Goal: Task Accomplishment & Management: Manage account settings

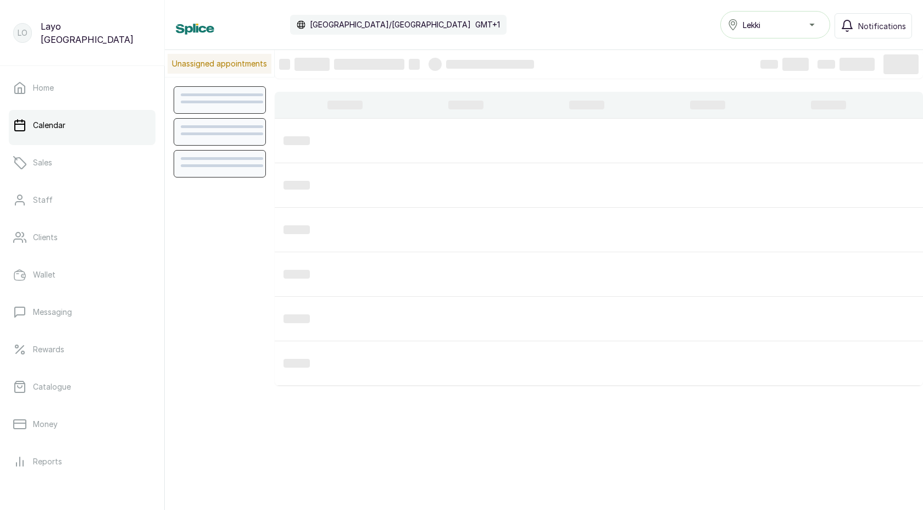
scroll to position [370, 0]
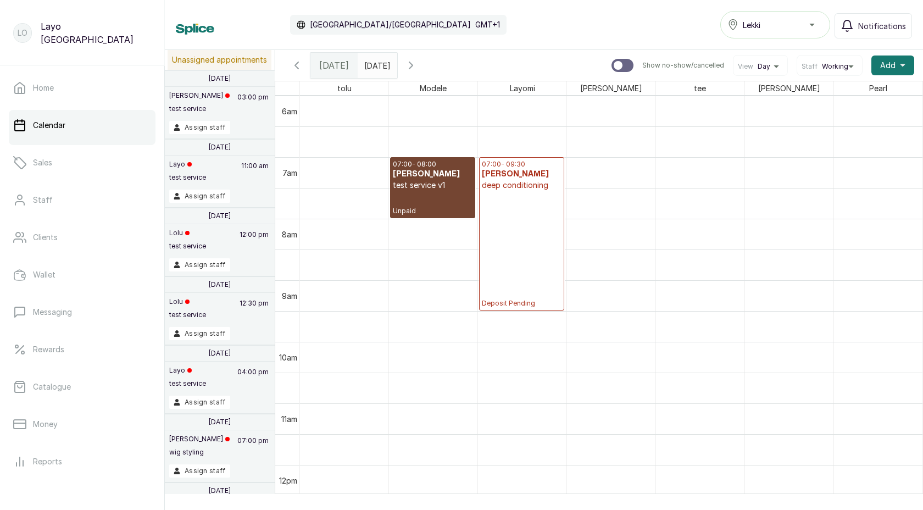
click at [295, 64] on icon "button" at bounding box center [296, 65] width 13 height 13
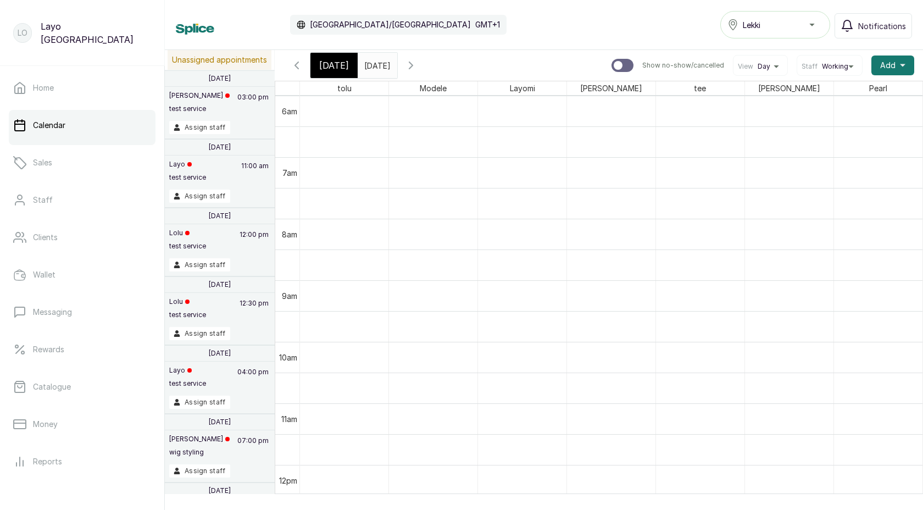
click at [417, 62] on icon "button" at bounding box center [410, 65] width 13 height 13
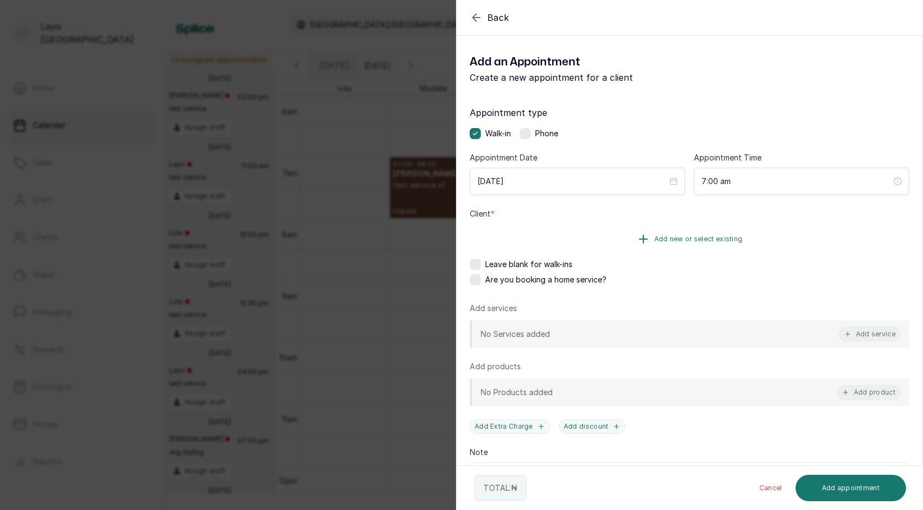
click at [592, 242] on button "Add new or select existing" at bounding box center [689, 239] width 439 height 31
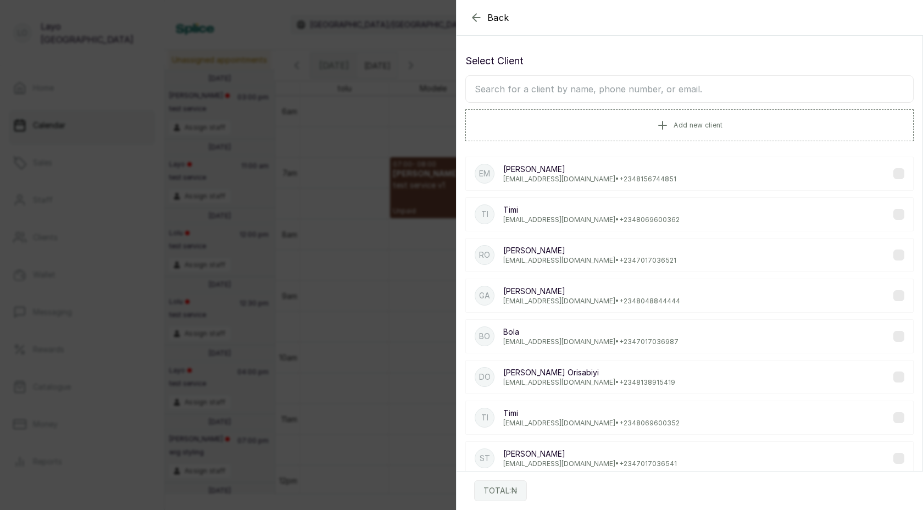
click at [544, 86] on input "text" at bounding box center [689, 88] width 448 height 27
type input "layo"
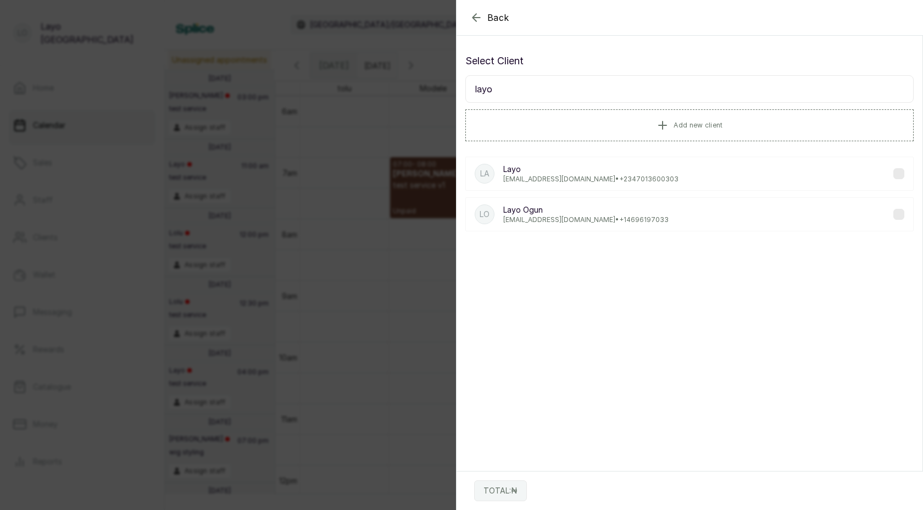
click at [527, 214] on p "[PERSON_NAME]" at bounding box center [585, 209] width 165 height 11
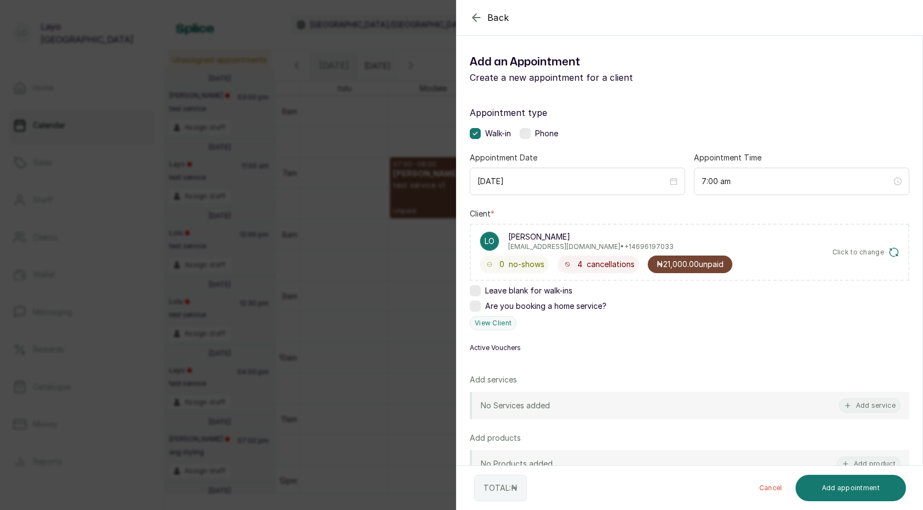
click at [682, 264] on span "₦21,000.00 unpaid" at bounding box center [689, 264] width 67 height 11
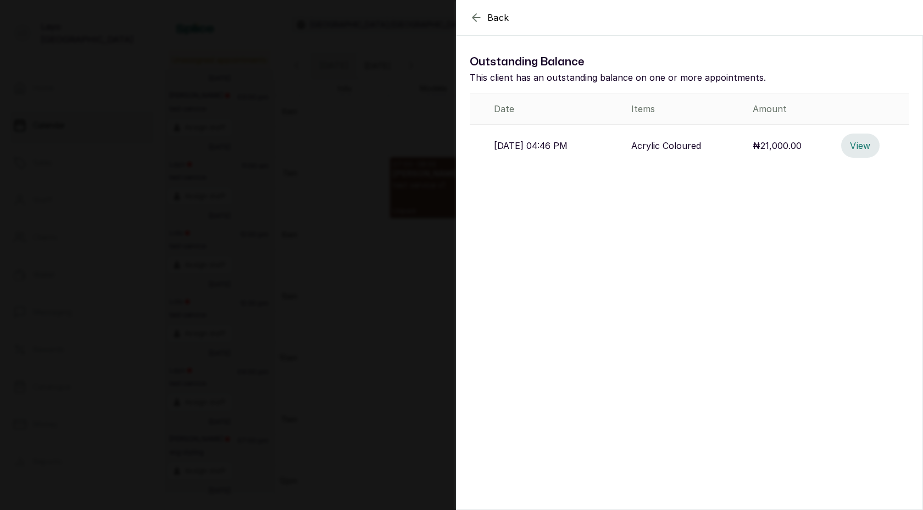
click at [861, 142] on button "View" at bounding box center [860, 145] width 38 height 24
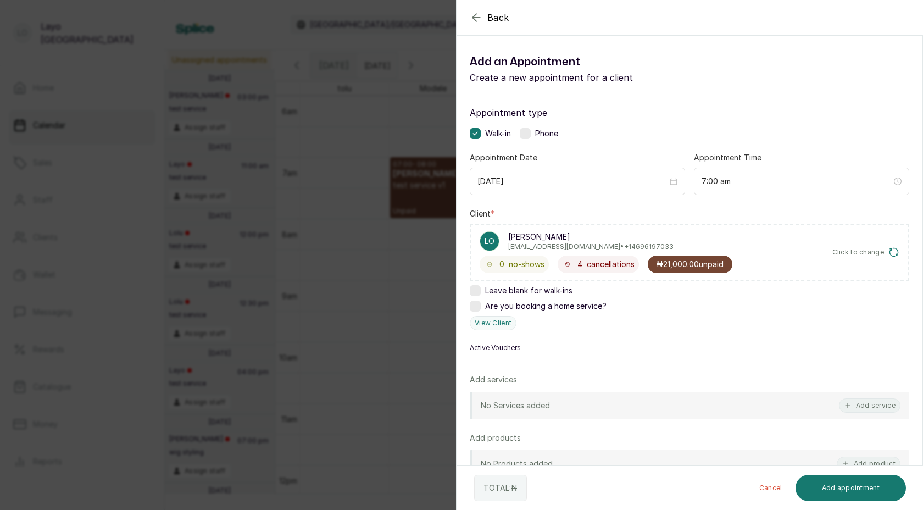
click at [687, 267] on span "₦21,000.00 unpaid" at bounding box center [689, 264] width 67 height 11
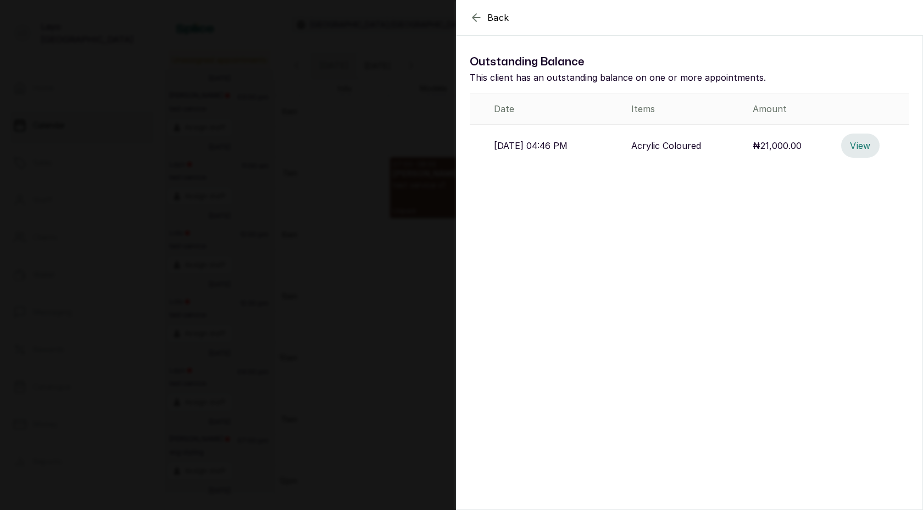
click at [861, 146] on button "View" at bounding box center [860, 145] width 38 height 24
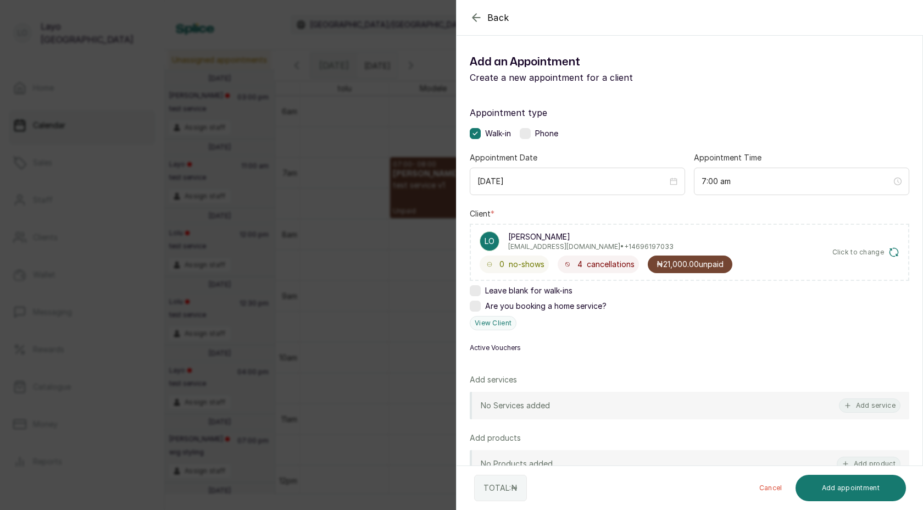
click at [389, 196] on div "Back Add Appointment Add an Appointment Create a new appointment for a client A…" at bounding box center [461, 255] width 923 height 510
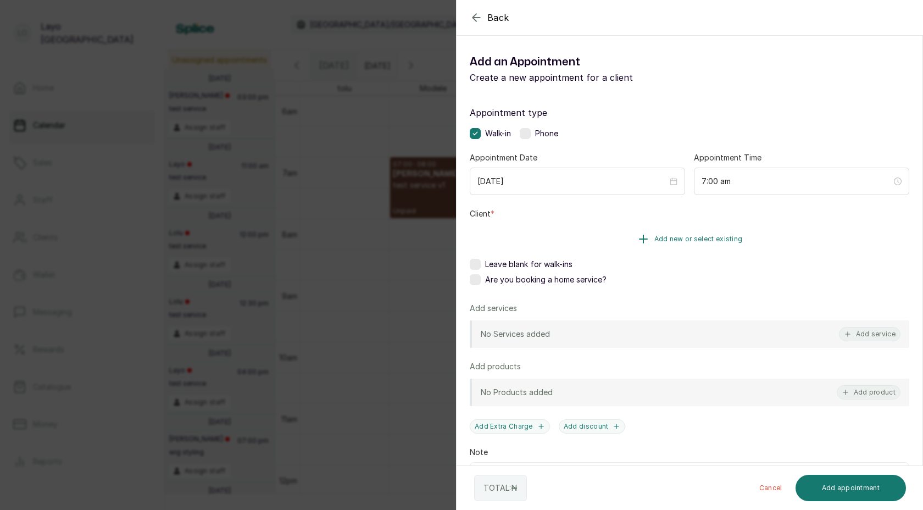
click at [616, 241] on button "Add new or select existing" at bounding box center [689, 239] width 439 height 31
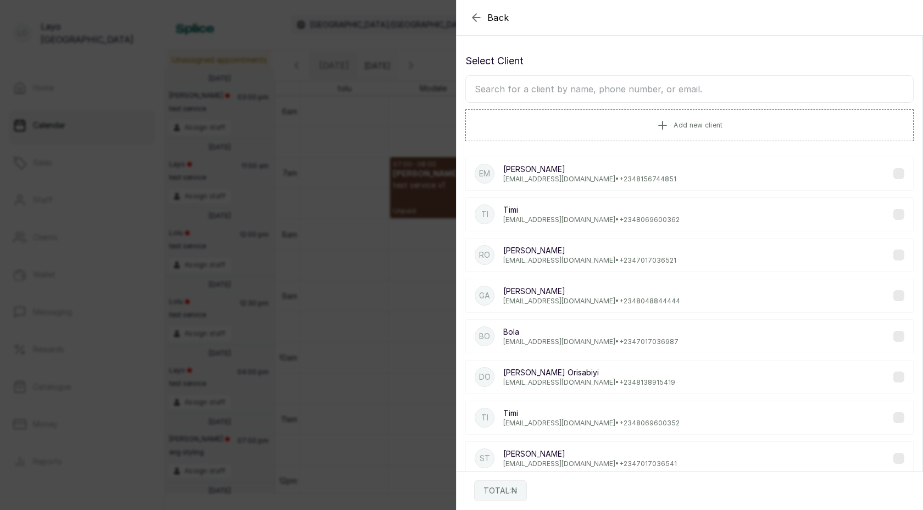
click at [552, 300] on p "[EMAIL_ADDRESS][DOMAIN_NAME] • [PHONE_NUMBER]" at bounding box center [591, 301] width 177 height 9
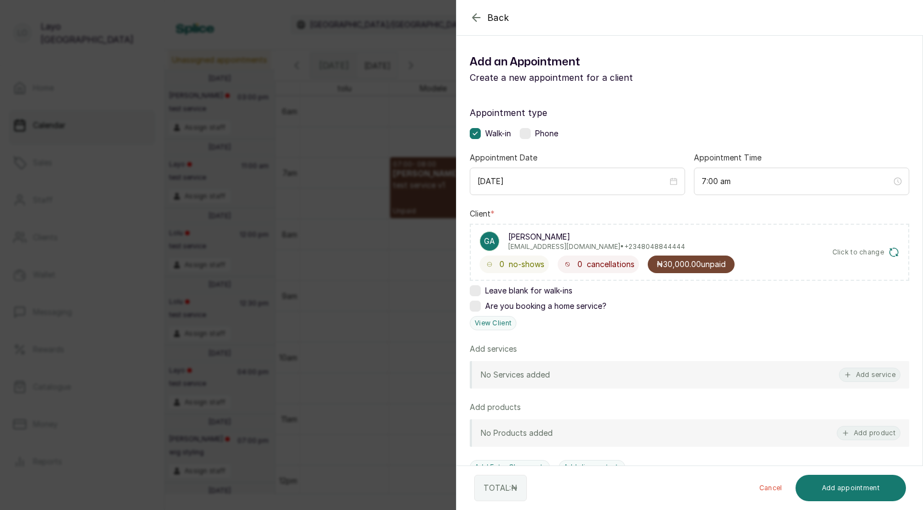
click at [674, 265] on span "₦30,000.00 unpaid" at bounding box center [690, 264] width 69 height 11
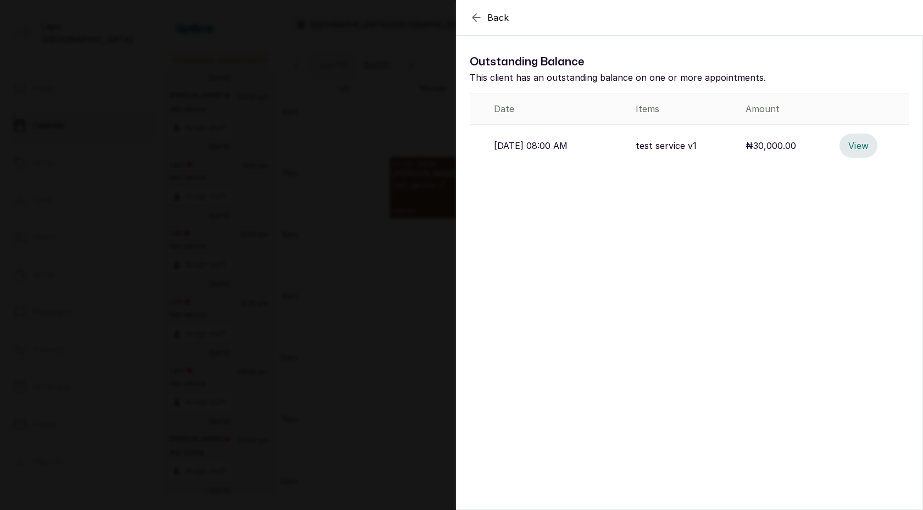
click at [868, 139] on button "View" at bounding box center [858, 145] width 38 height 24
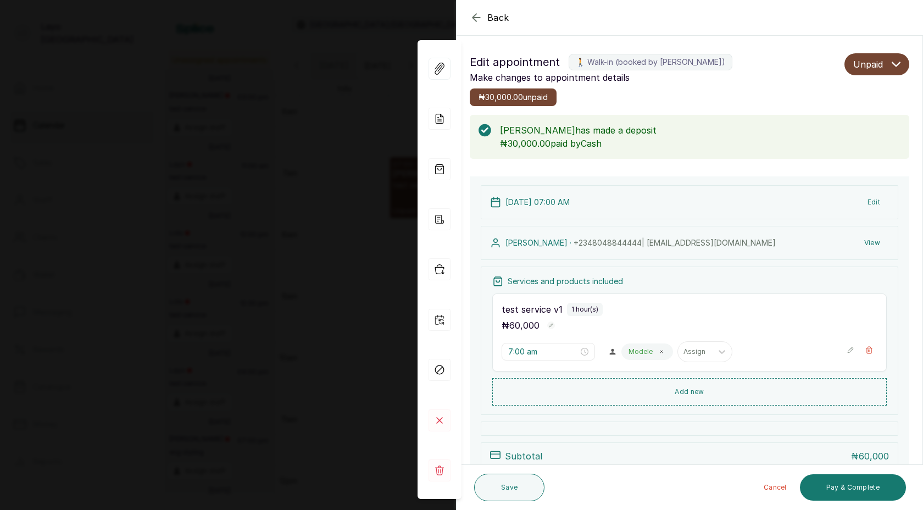
click at [293, 138] on div "Back Appointment Details Edit appointment 🚶 Walk-in (booked by [PERSON_NAME]) M…" at bounding box center [461, 255] width 923 height 510
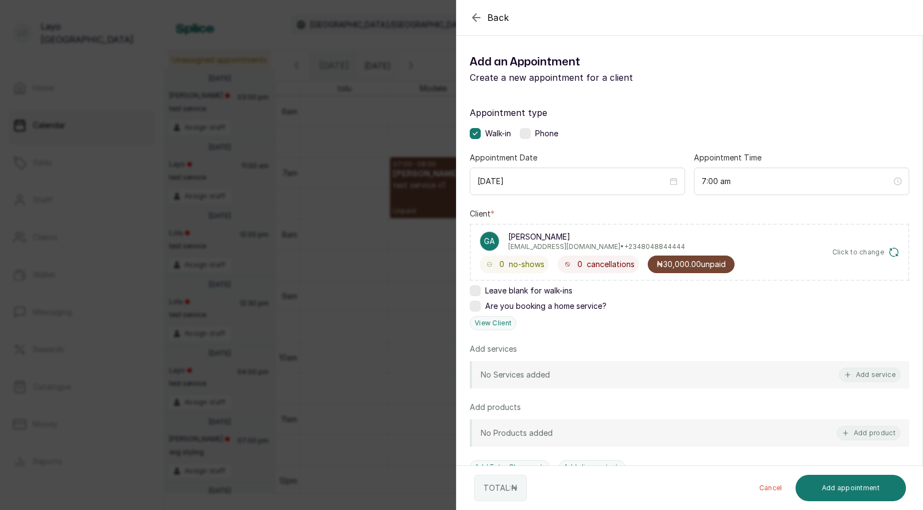
click at [322, 254] on div "Back Add Appointment Add an Appointment Create a new appointment for a client A…" at bounding box center [461, 255] width 923 height 510
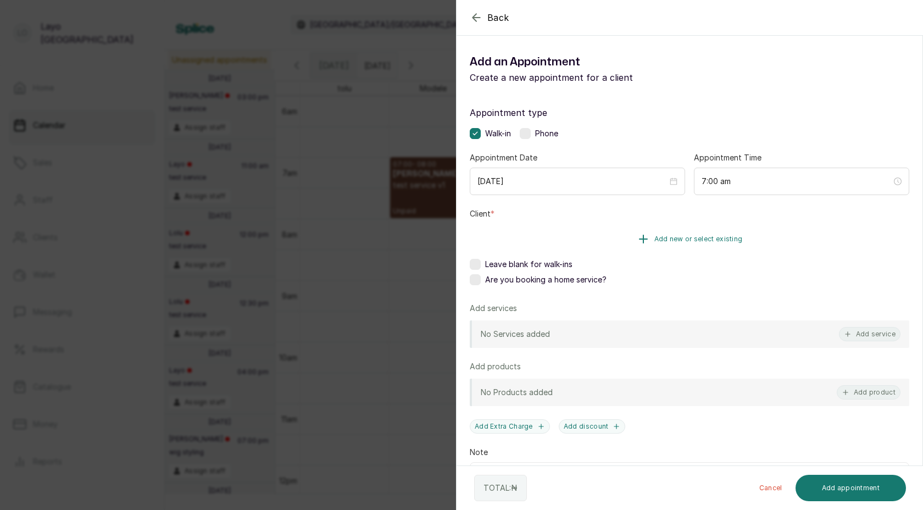
click at [619, 230] on button "Add new or select existing" at bounding box center [689, 239] width 439 height 31
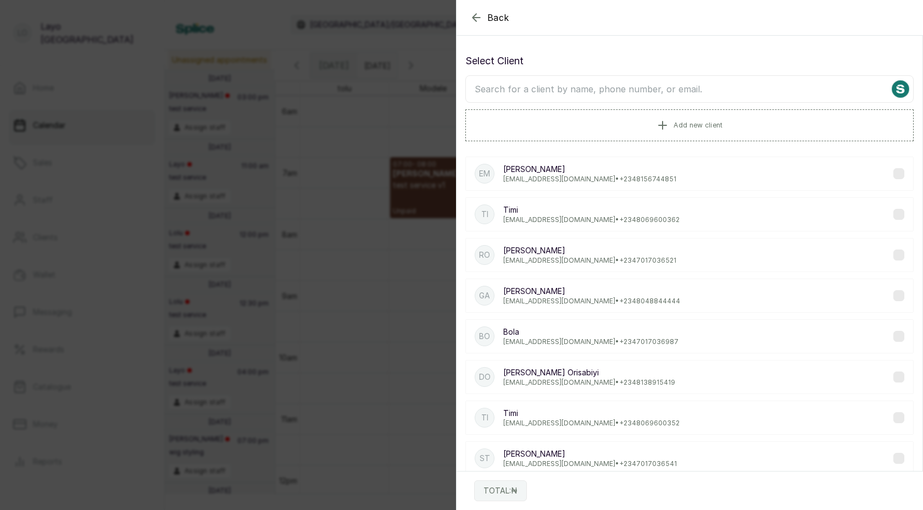
click at [528, 85] on input "text" at bounding box center [689, 88] width 448 height 27
type input "layo"
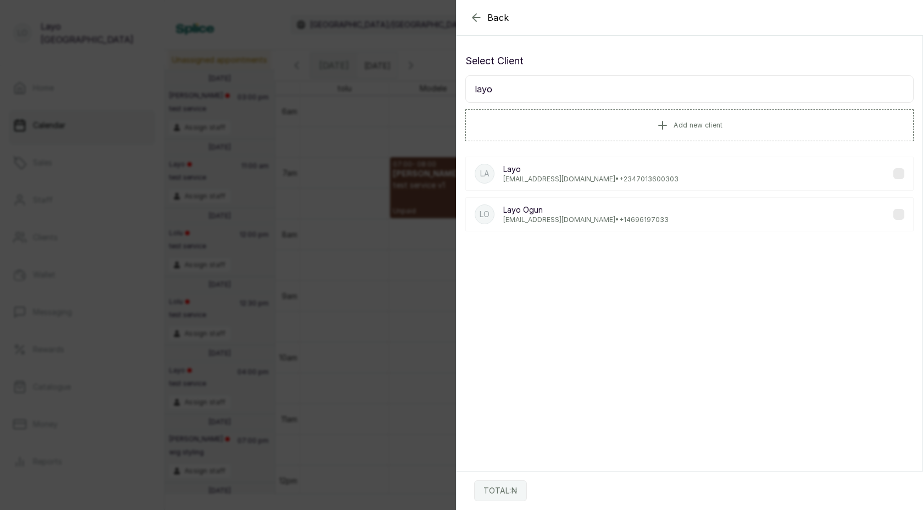
click at [541, 215] on p "[EMAIL_ADDRESS][DOMAIN_NAME] • [PHONE_NUMBER]" at bounding box center [585, 219] width 165 height 9
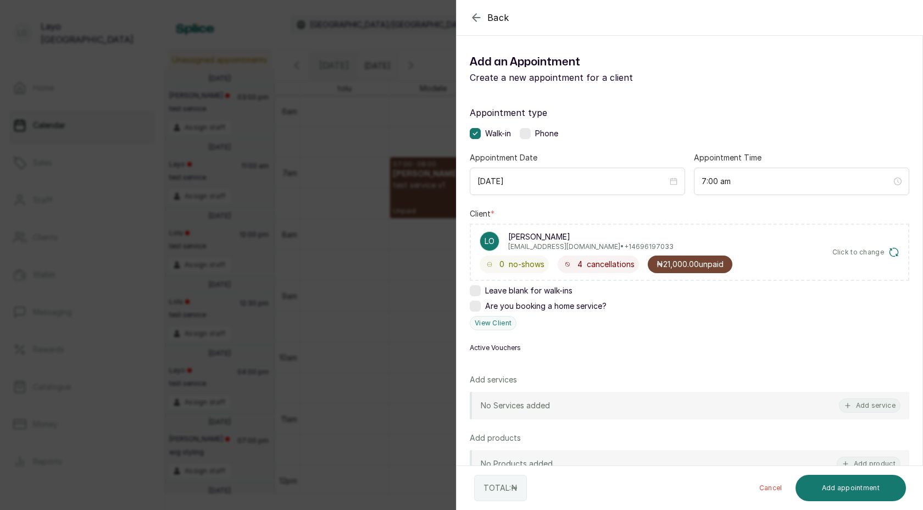
click at [670, 269] on span "₦21,000.00 unpaid" at bounding box center [689, 264] width 67 height 11
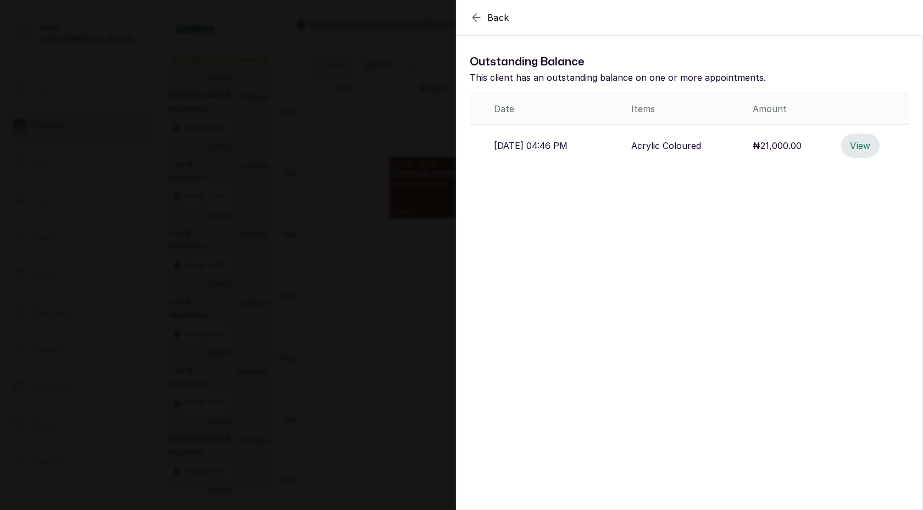
click at [864, 150] on button "View" at bounding box center [860, 145] width 38 height 24
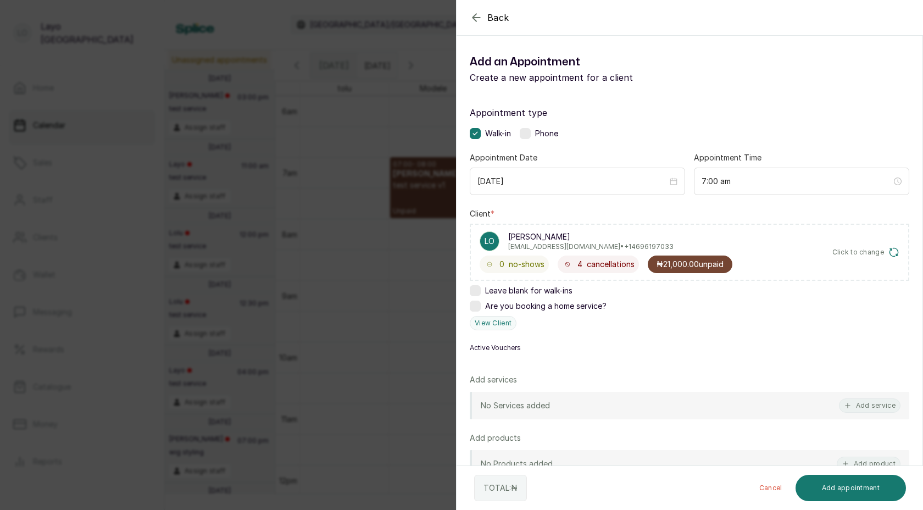
click at [692, 263] on span "₦21,000.00 unpaid" at bounding box center [689, 264] width 67 height 11
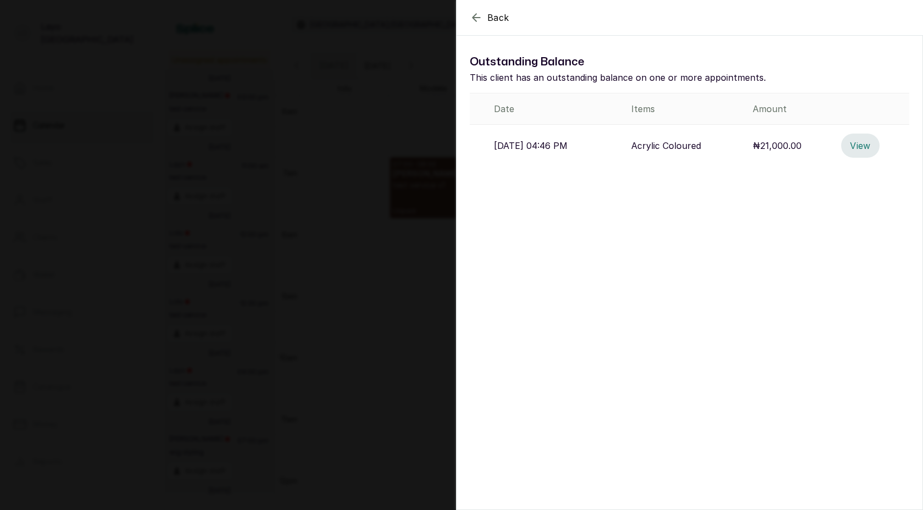
click at [867, 149] on button "View" at bounding box center [860, 145] width 38 height 24
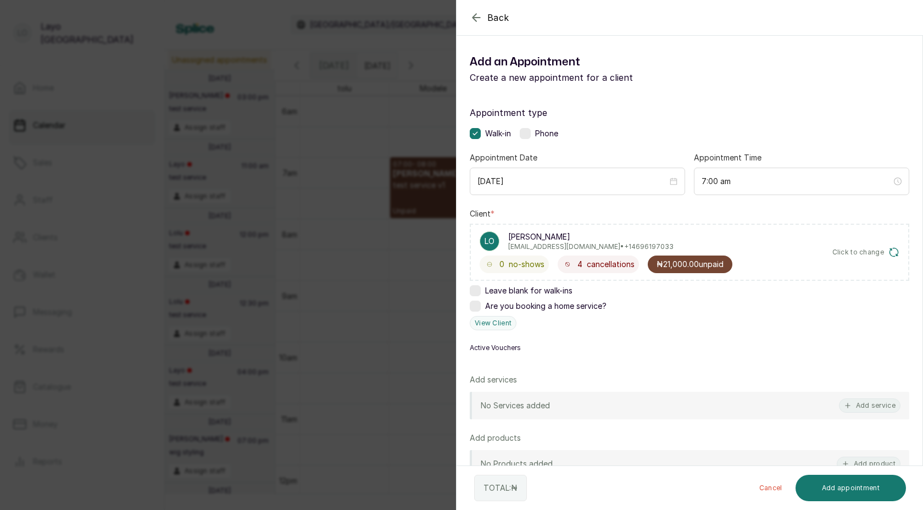
click at [677, 270] on div "₦21,000.00 unpaid" at bounding box center [690, 264] width 85 height 18
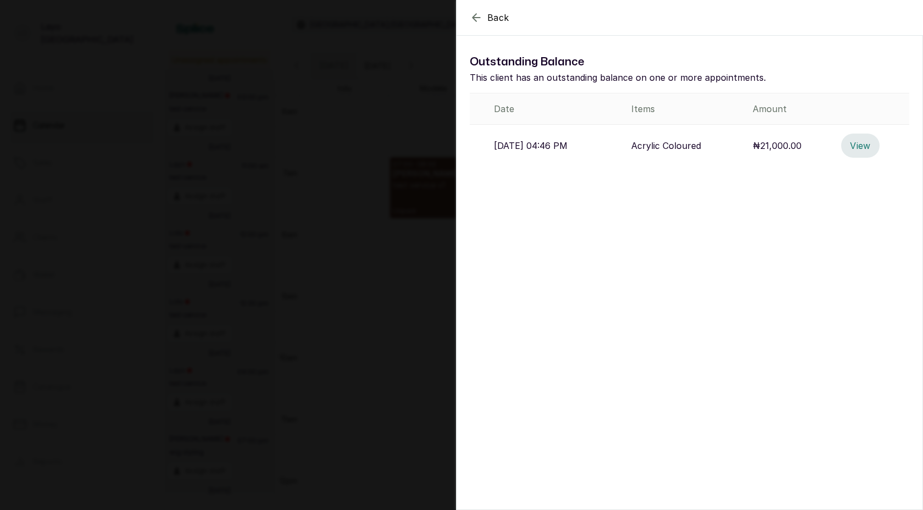
click at [861, 141] on button "View" at bounding box center [860, 145] width 38 height 24
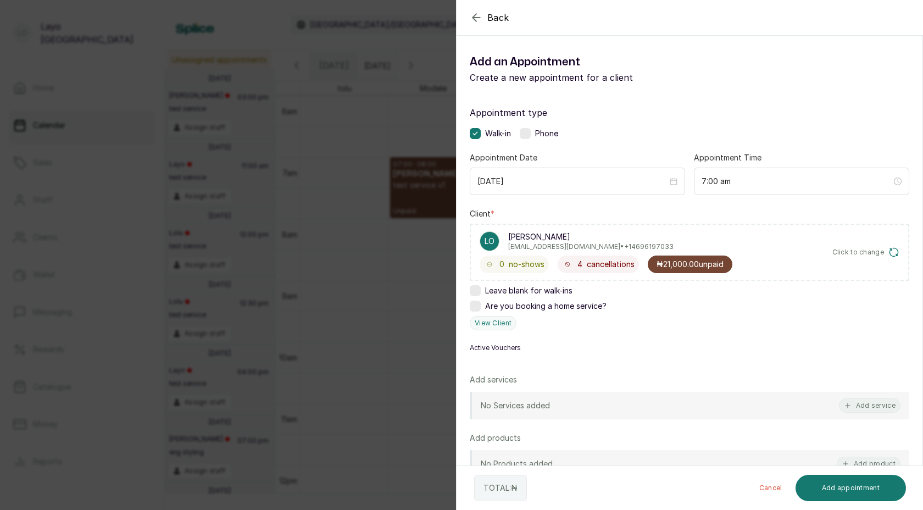
click at [676, 265] on span "₦21,000.00 unpaid" at bounding box center [689, 264] width 67 height 11
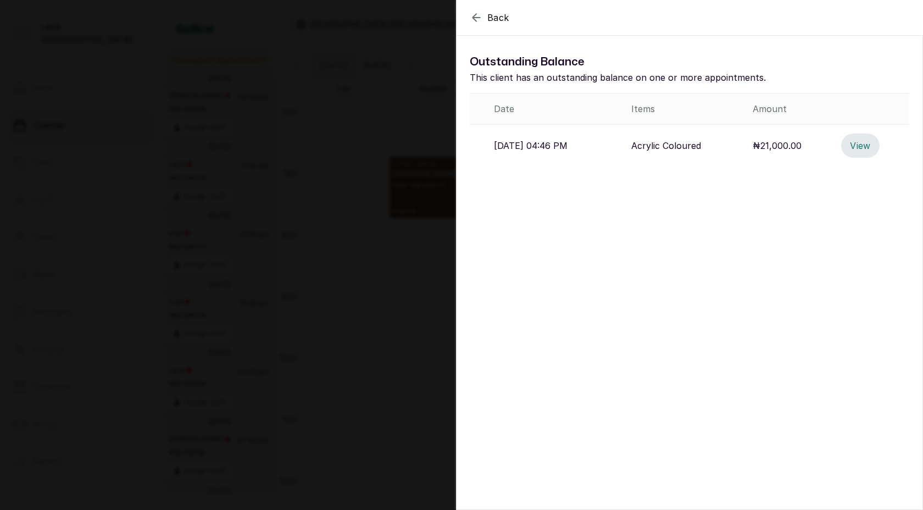
click at [864, 142] on button "View" at bounding box center [860, 145] width 38 height 24
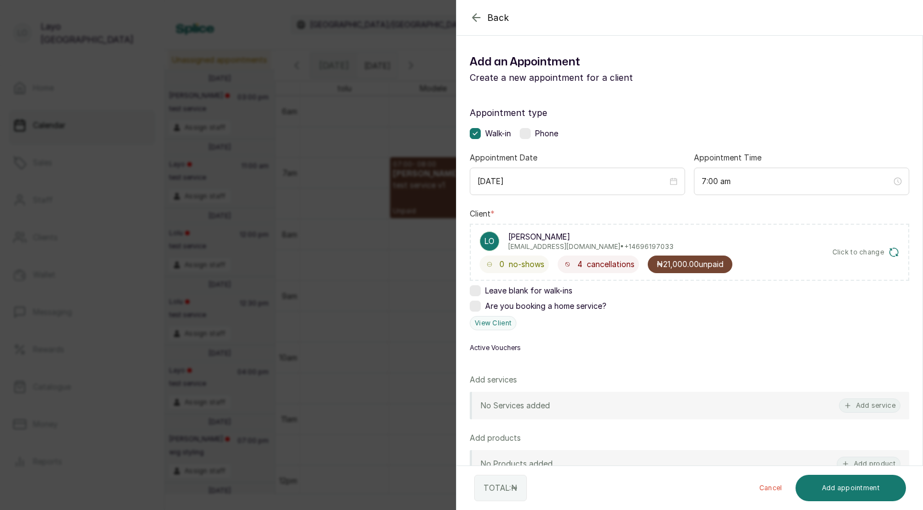
click at [366, 272] on div "Back Add Appointment Add an Appointment Create a new appointment for a client A…" at bounding box center [461, 255] width 923 height 510
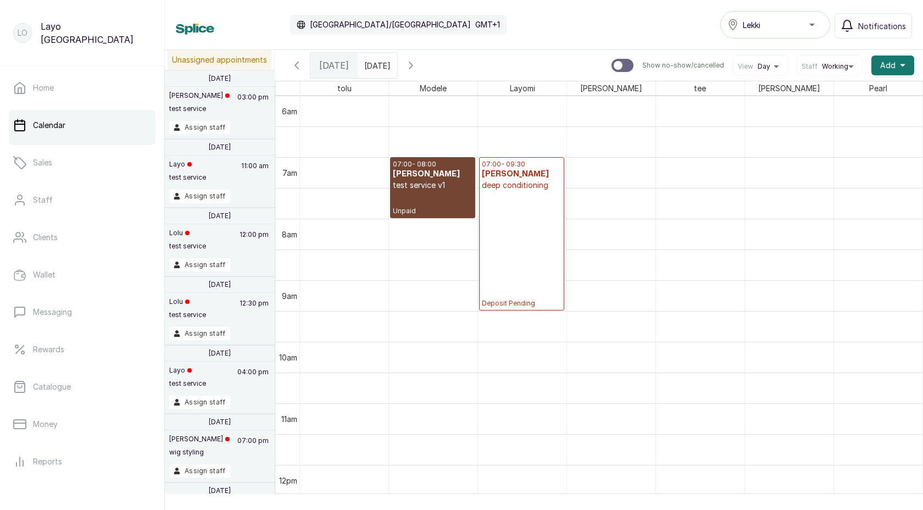
click at [773, 27] on div "Lekki" at bounding box center [775, 24] width 96 height 13
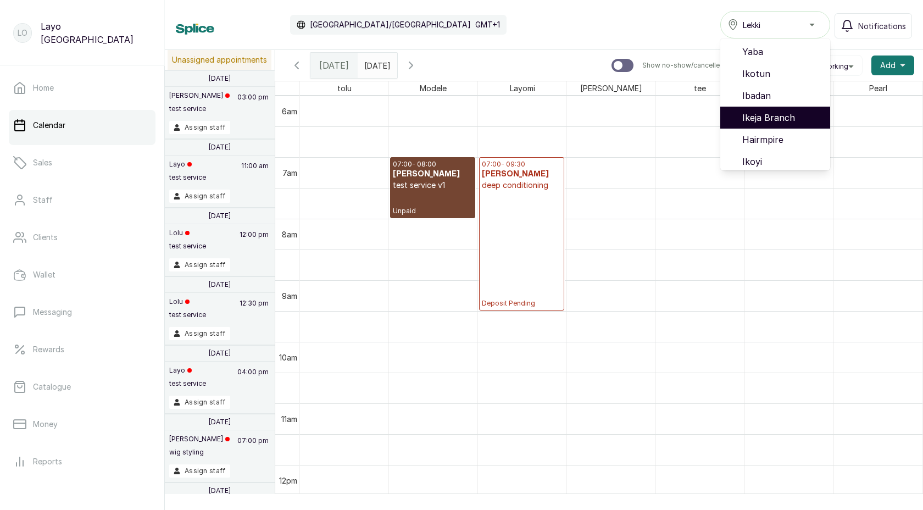
scroll to position [70, 0]
click at [600, 31] on div "Calendar [GEOGRAPHIC_DATA]/[GEOGRAPHIC_DATA] GMT+1 Lekki Yaba Ikotun Ibadan Ike…" at bounding box center [544, 24] width 736 height 27
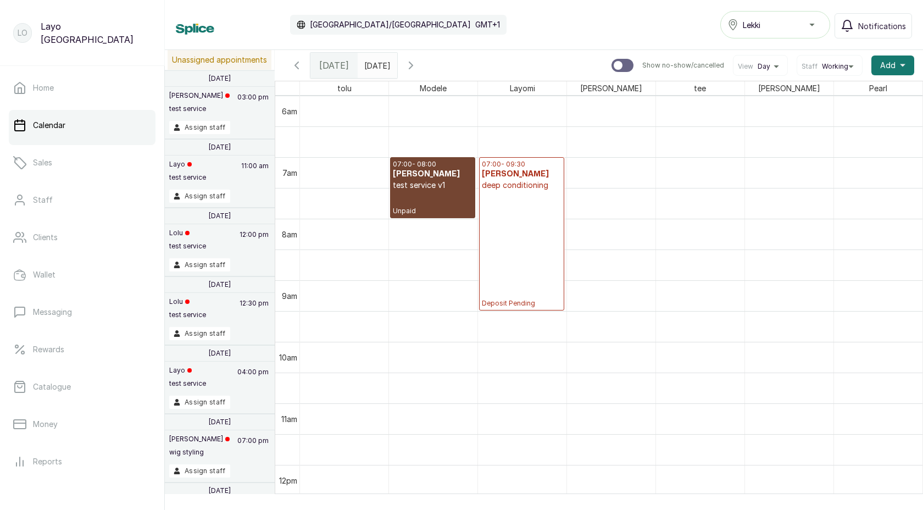
click at [496, 200] on p "Deposit Pending" at bounding box center [522, 249] width 80 height 117
